Goal: Navigation & Orientation: Find specific page/section

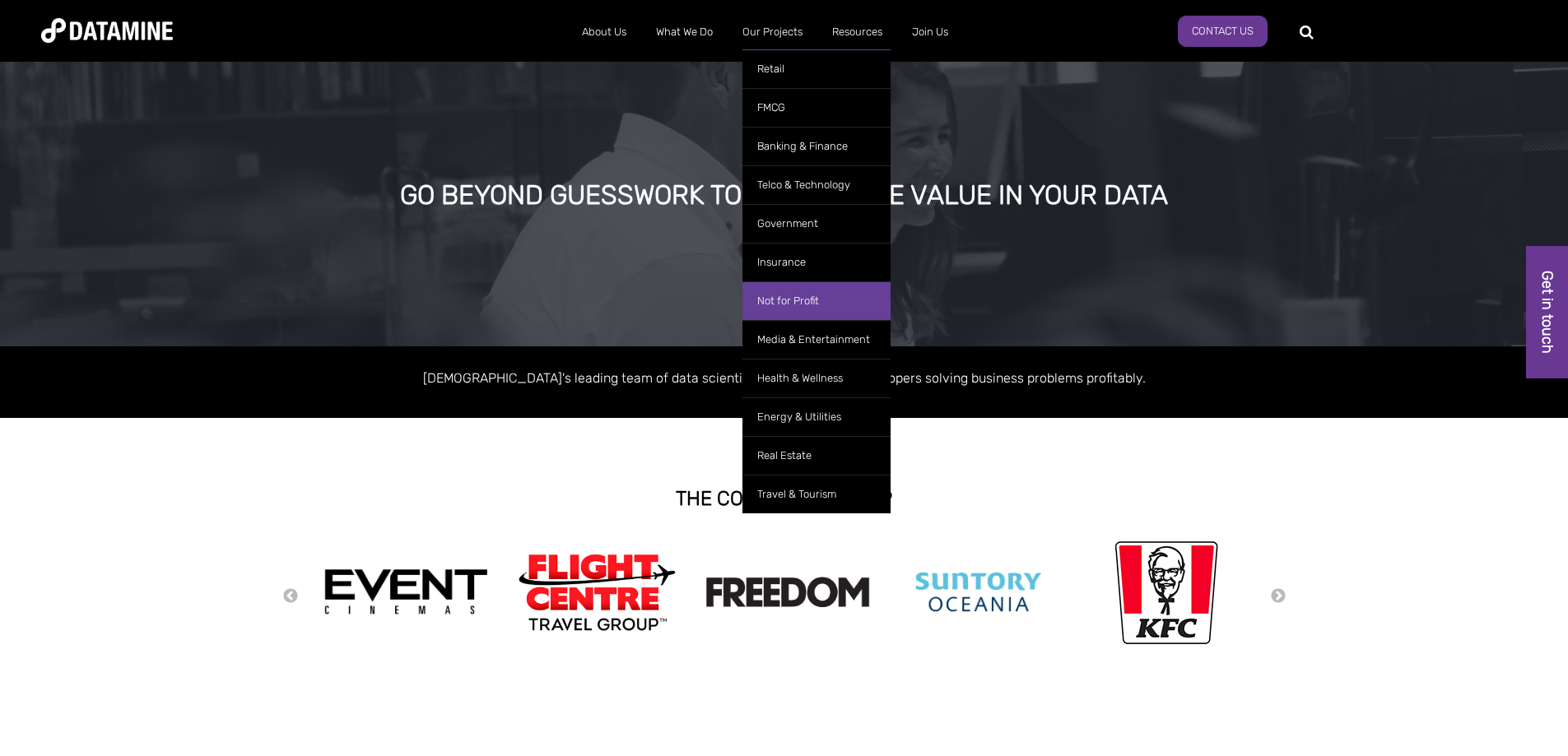
click at [775, 301] on link "Not for Profit" at bounding box center [815, 300] width 148 height 39
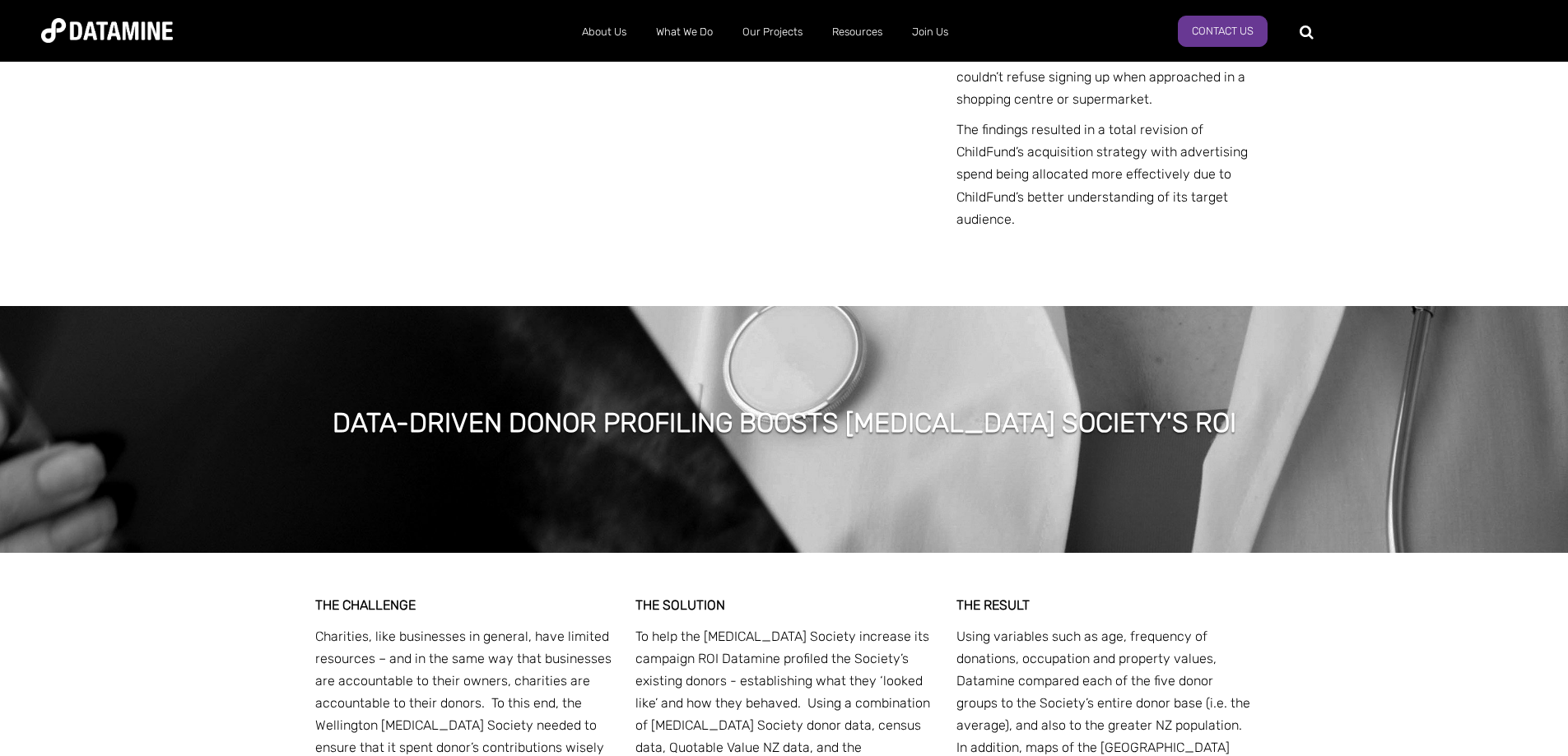
scroll to position [2385, 0]
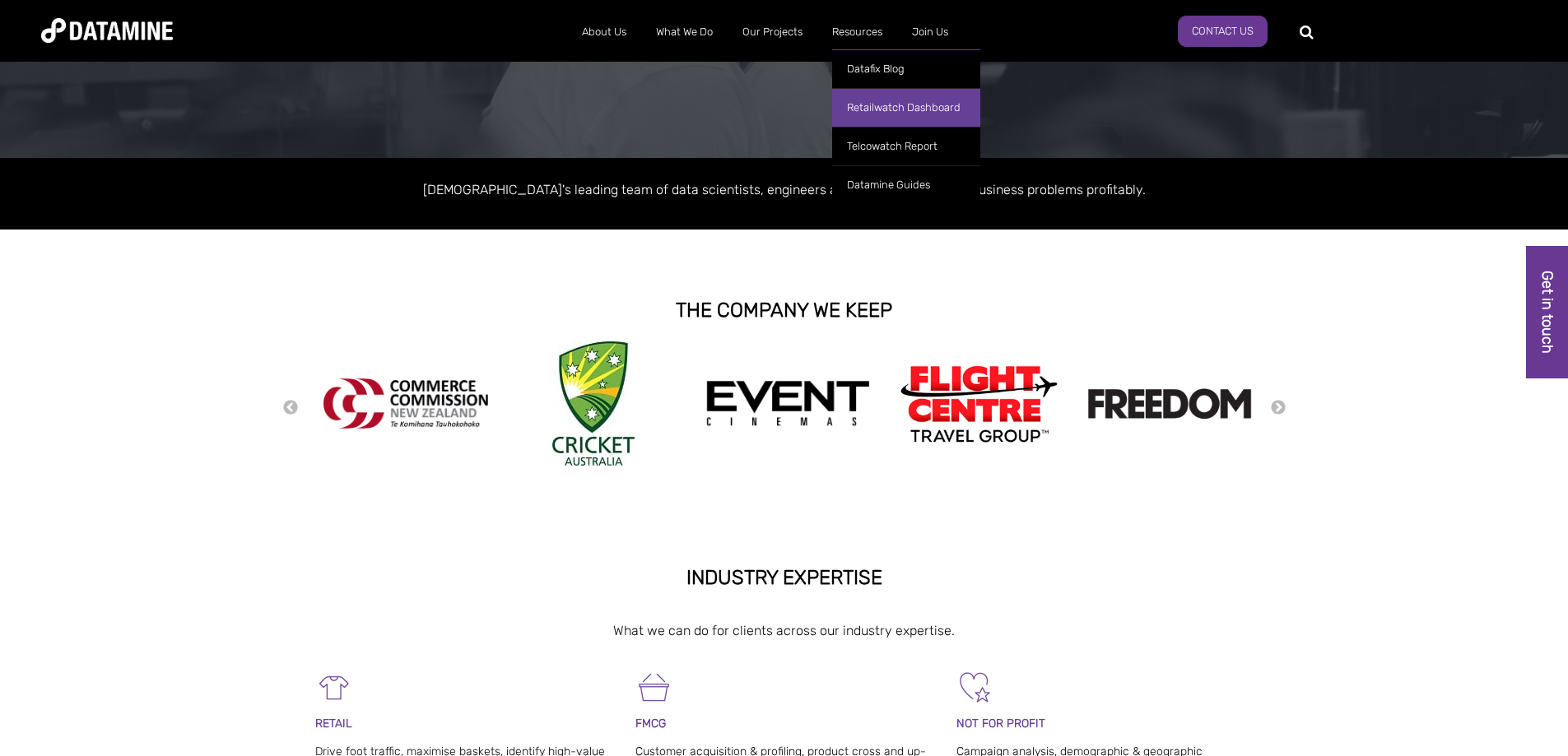
scroll to position [247, 0]
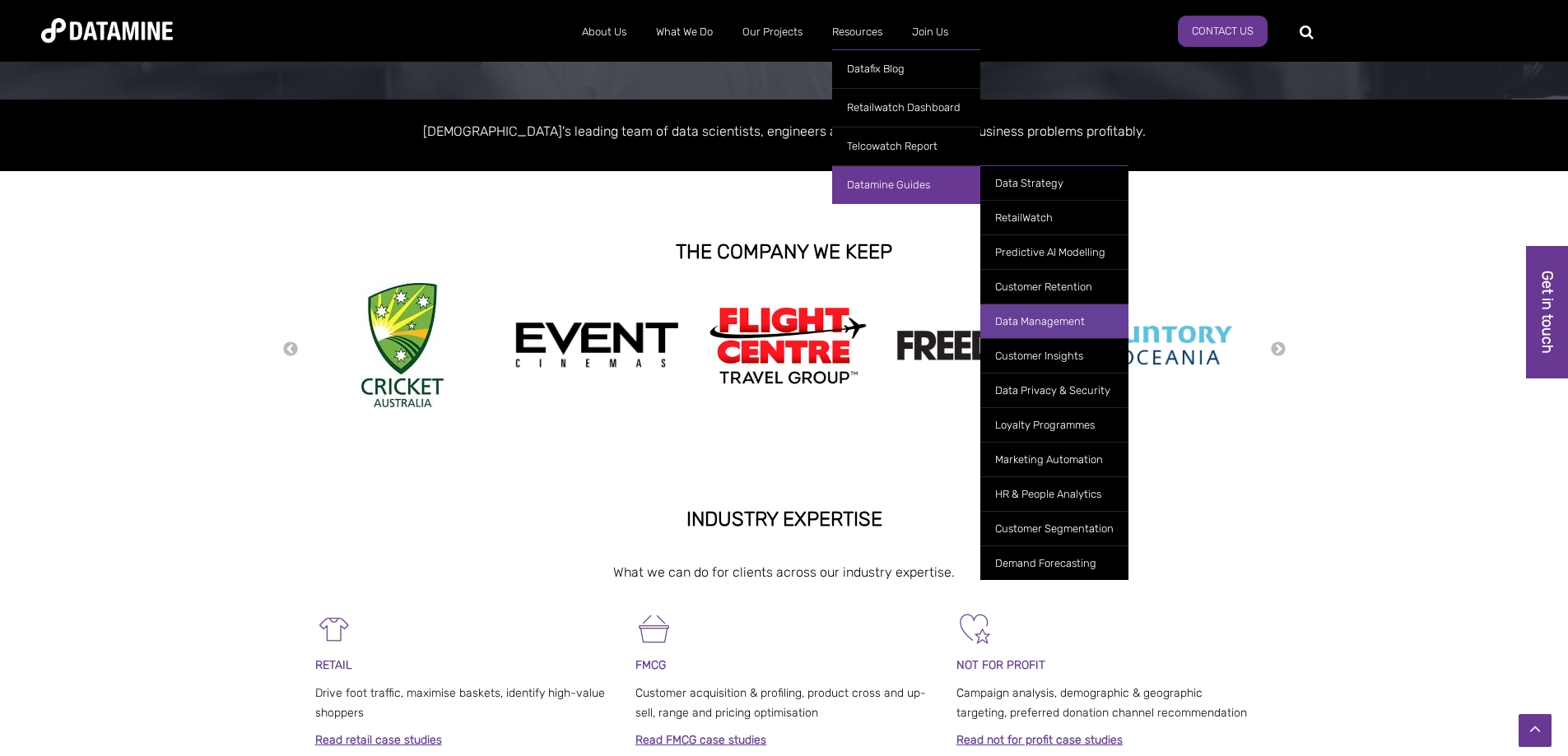
click at [1042, 318] on link "Data Management" at bounding box center [1054, 320] width 148 height 34
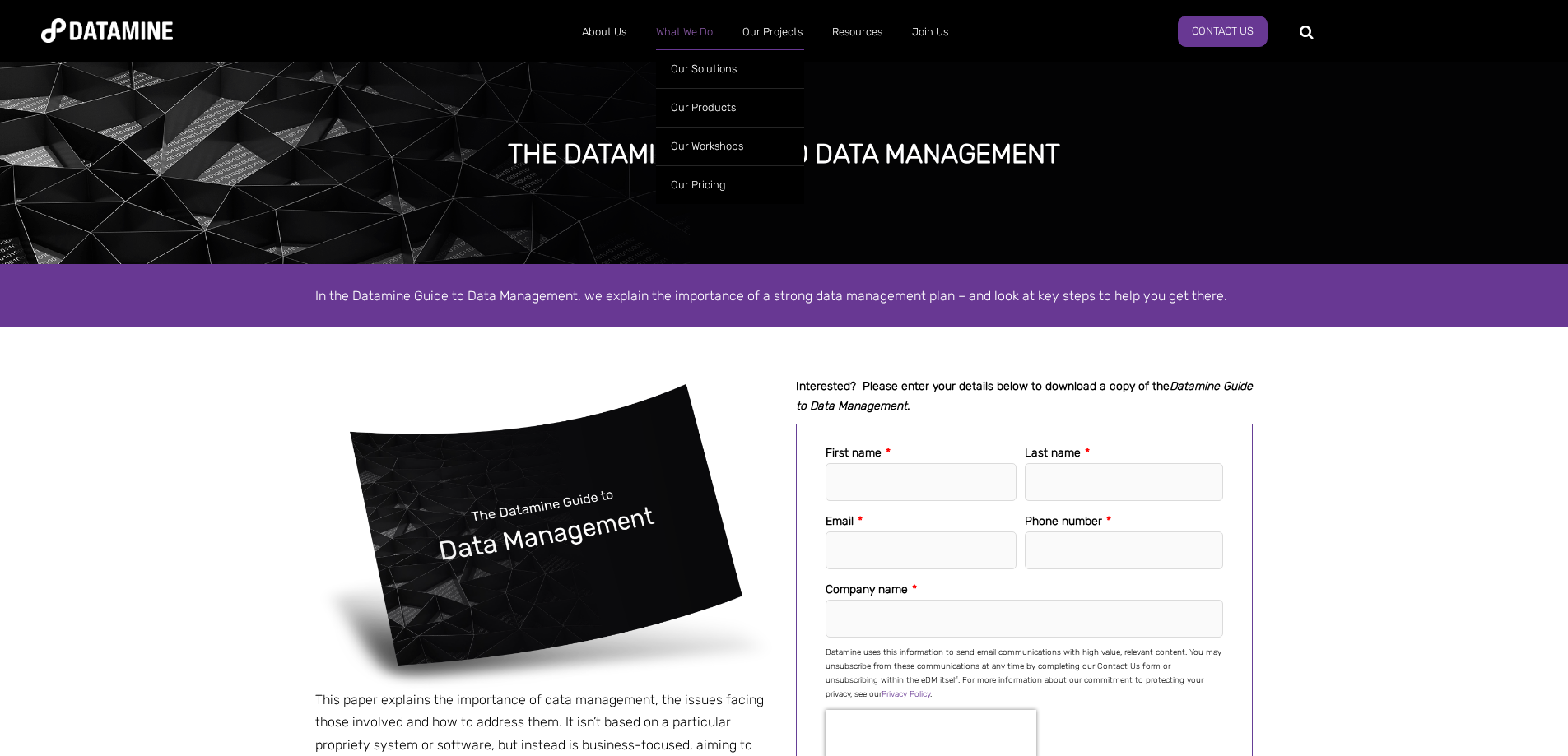
click at [679, 25] on link "What We Do" at bounding box center [684, 31] width 87 height 43
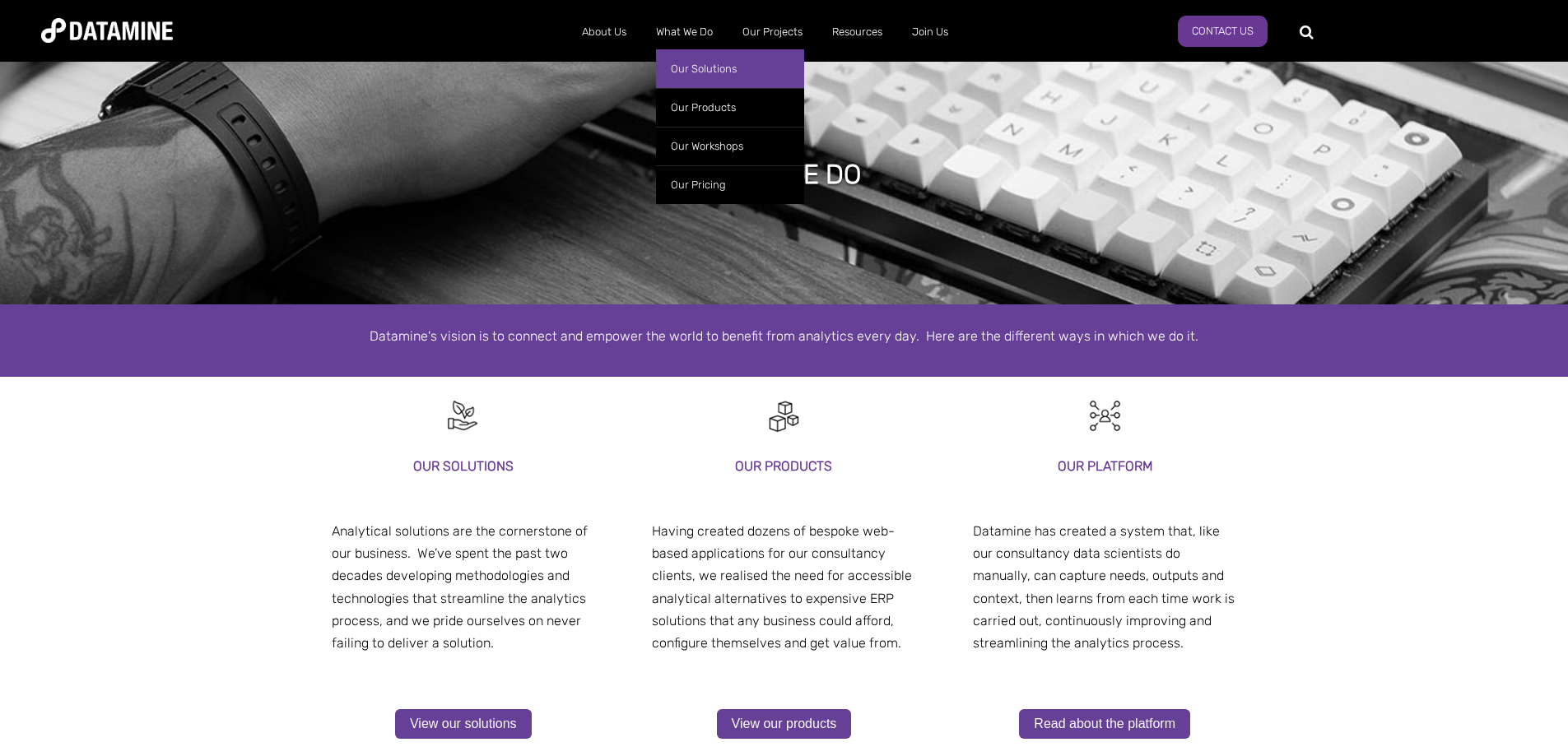
click at [692, 72] on link "Our Solutions" at bounding box center [730, 69] width 148 height 39
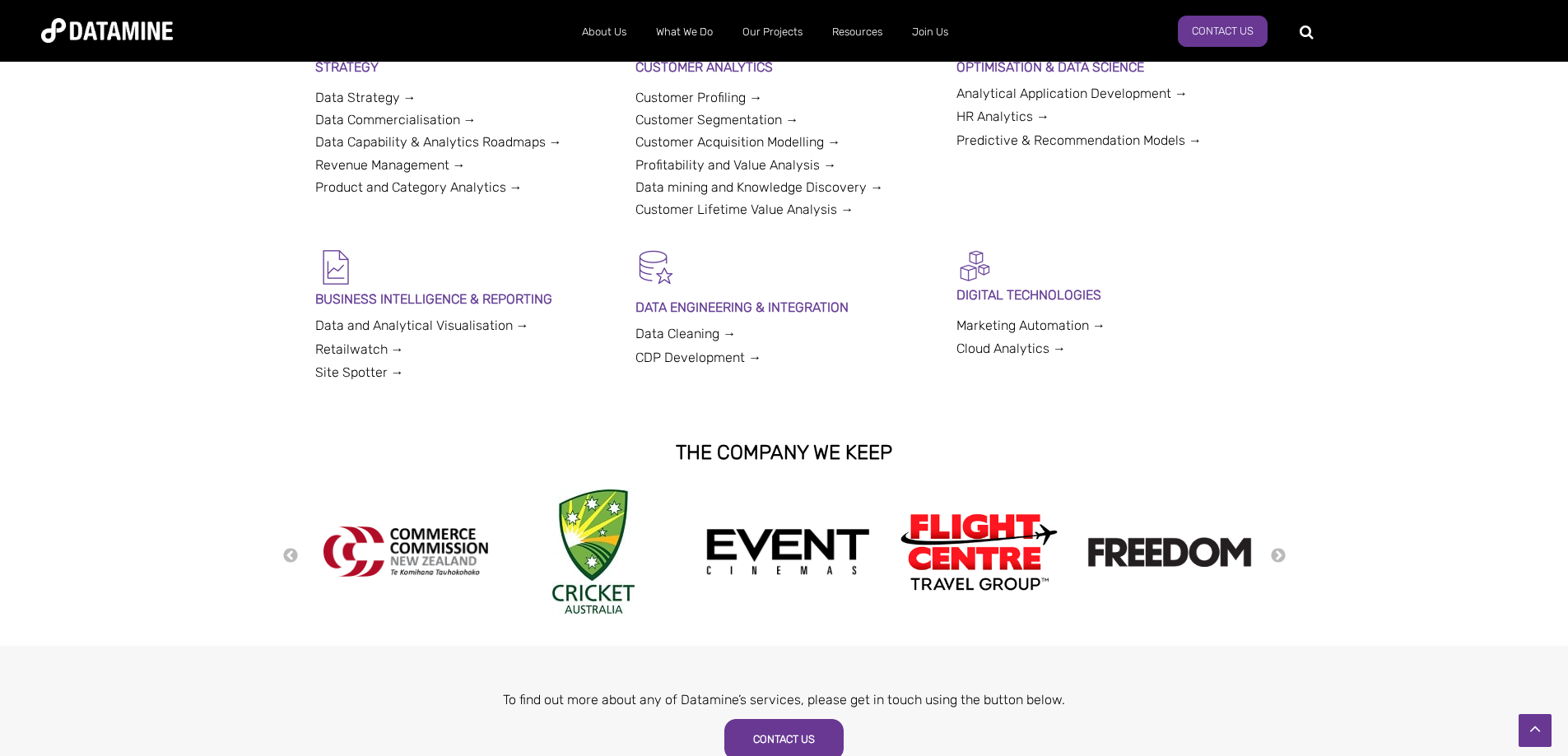
scroll to position [494, 0]
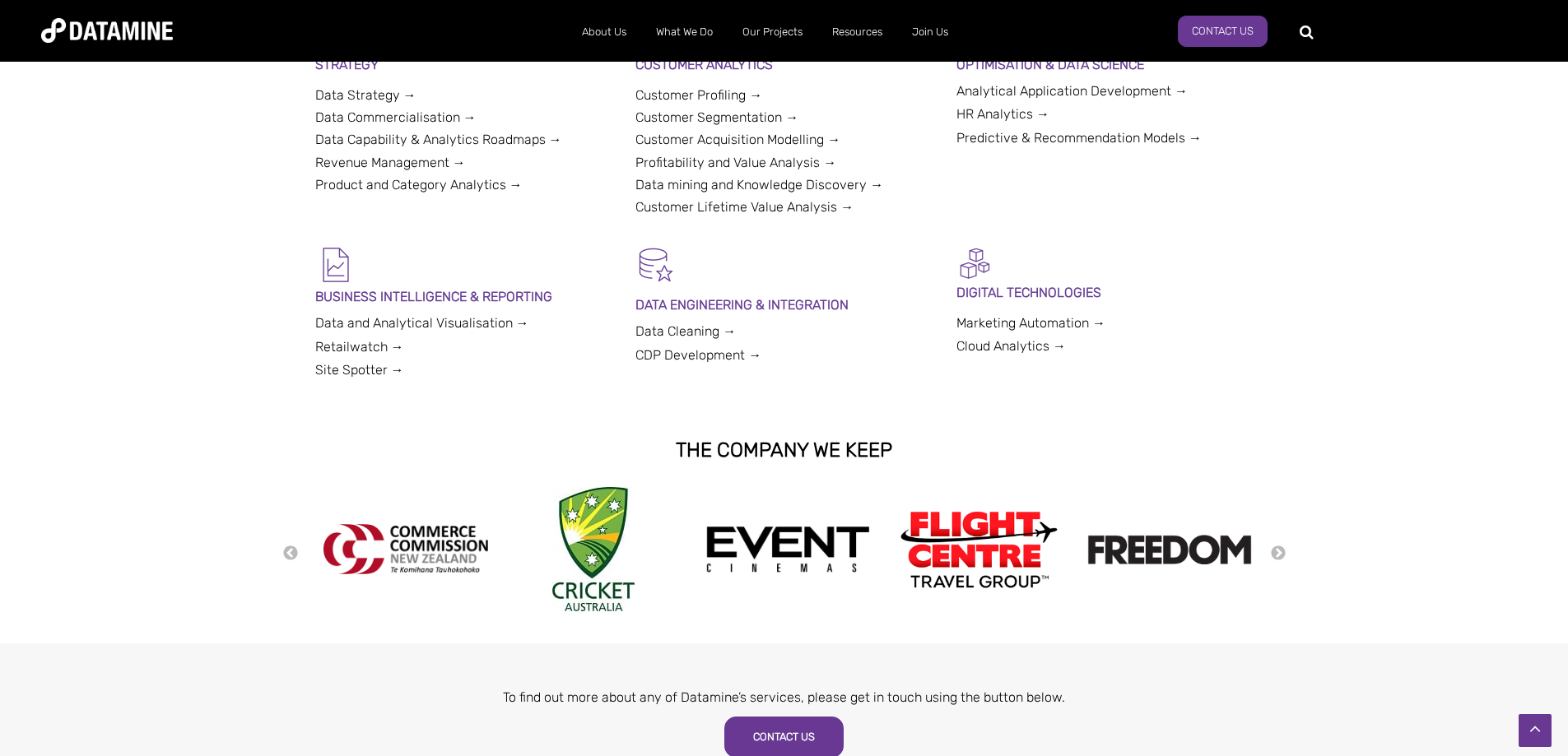
click at [648, 327] on link "Data Cleaning →" at bounding box center [685, 331] width 100 height 15
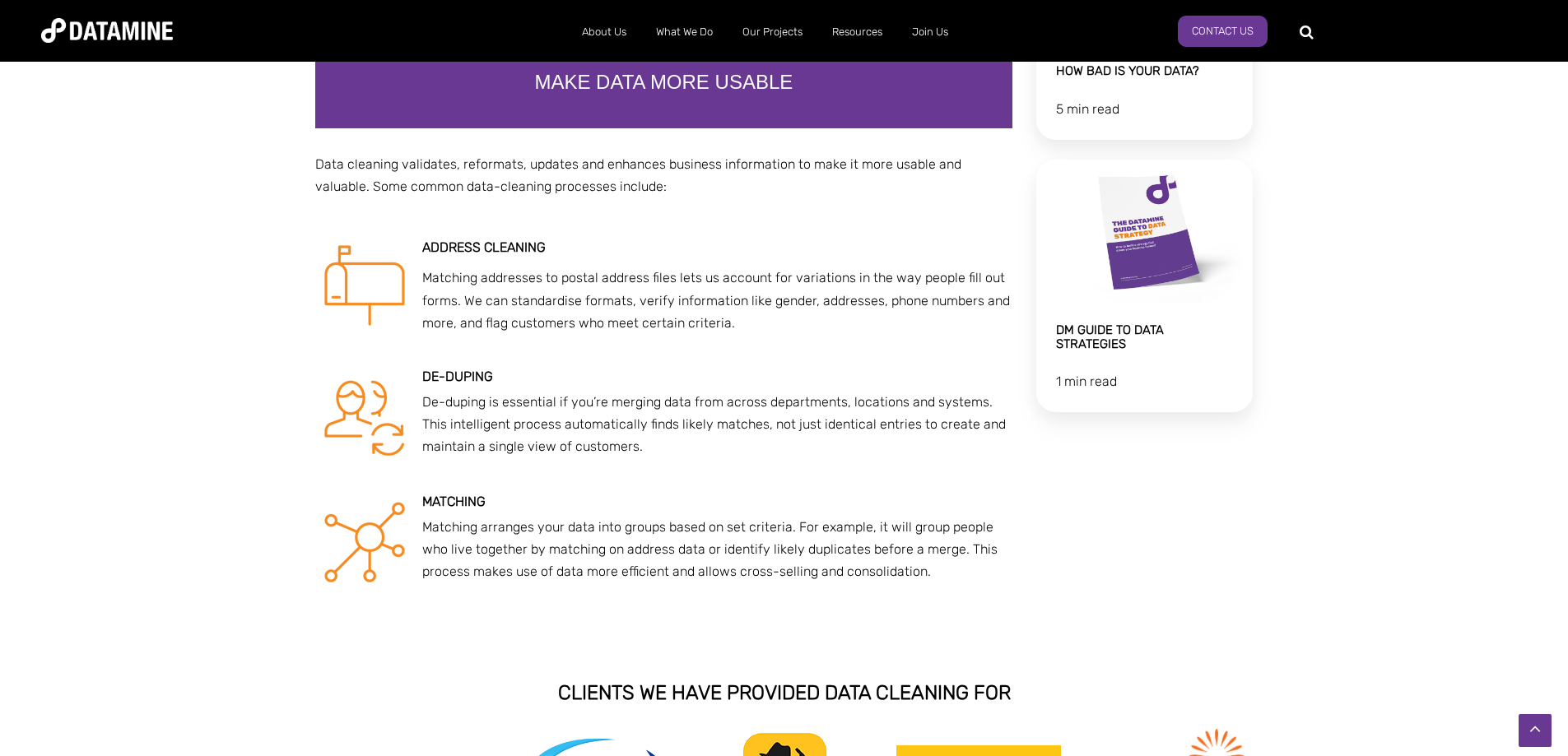
scroll to position [823, 0]
